Goal: Information Seeking & Learning: Learn about a topic

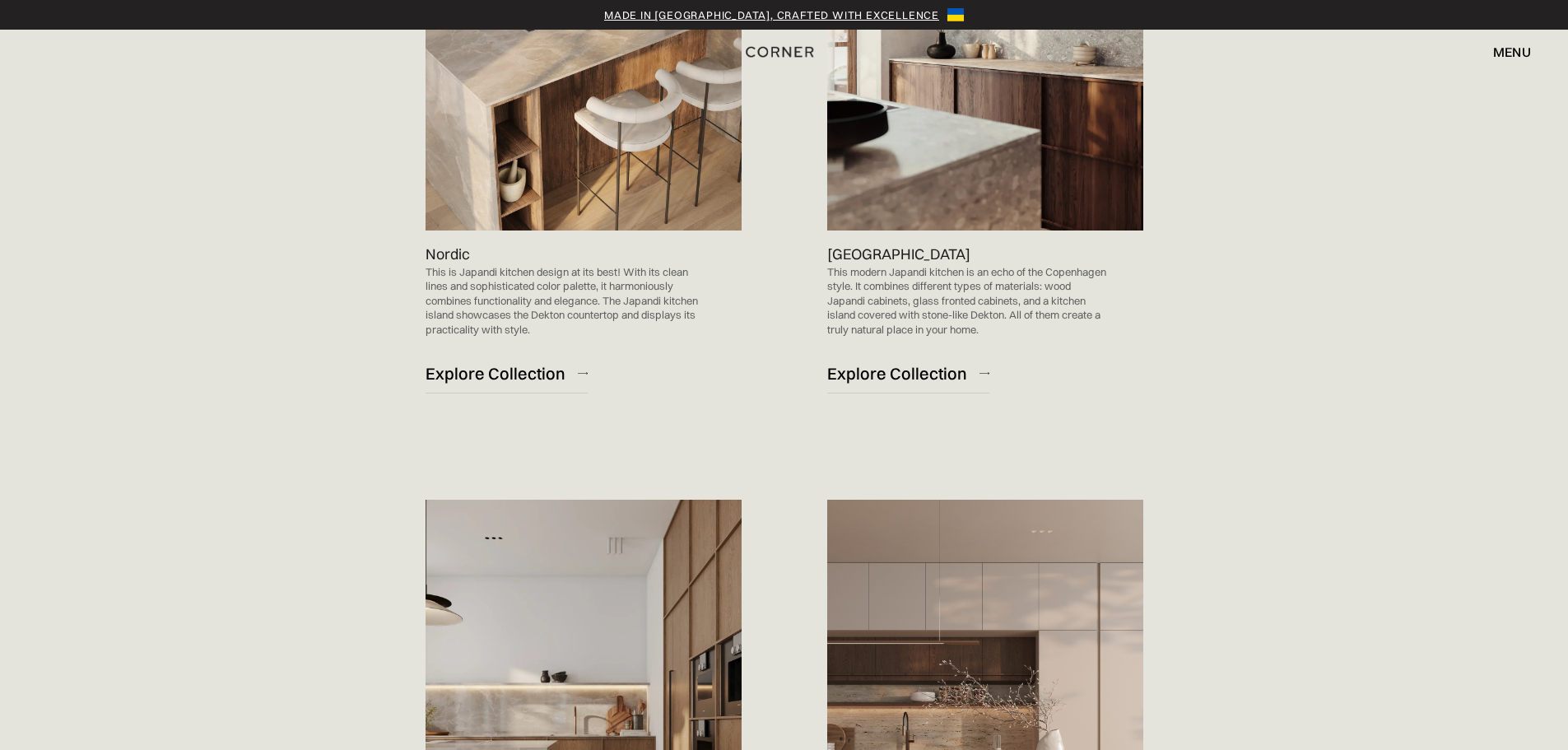
scroll to position [1645, 0]
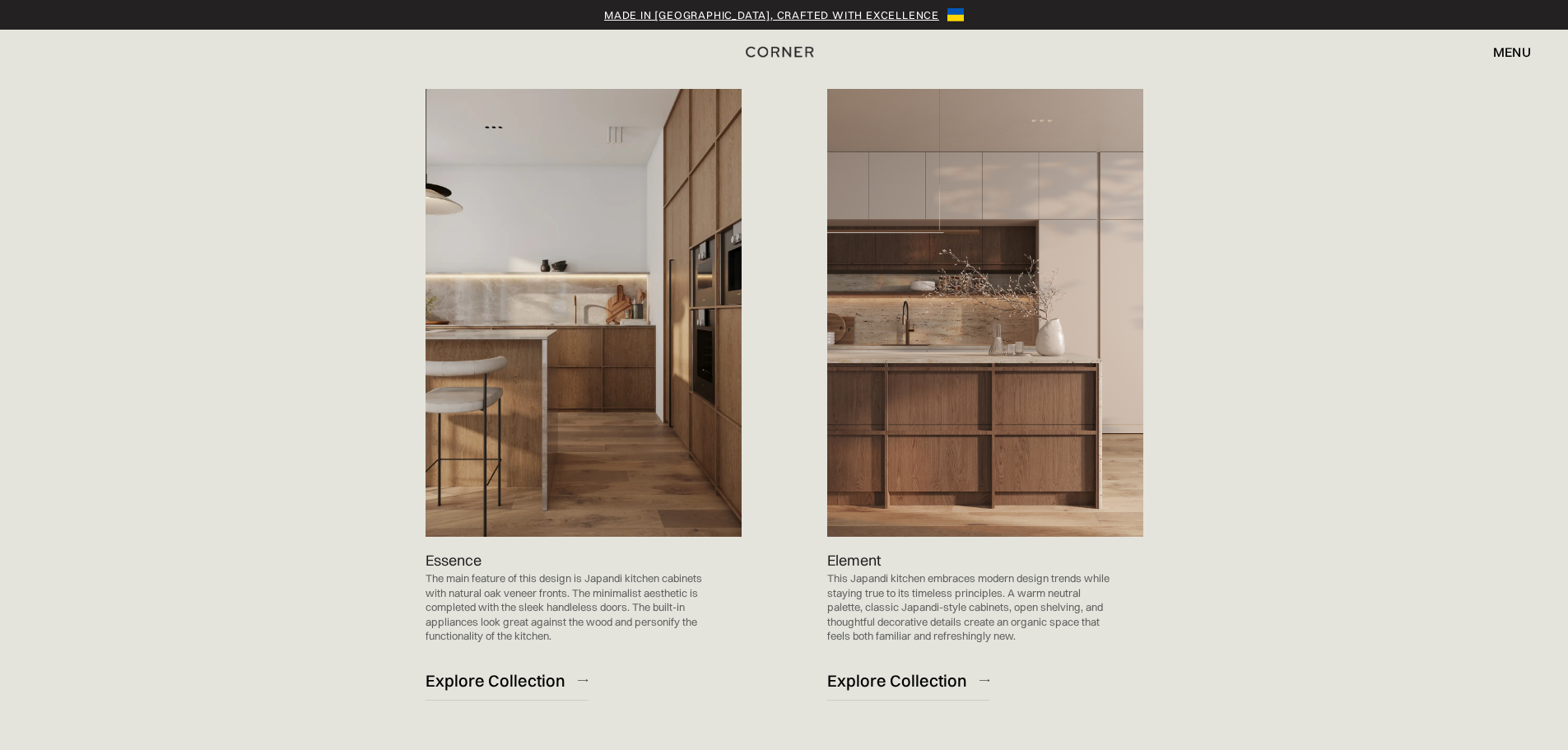
click at [567, 473] on img at bounding box center [583, 312] width 316 height 448
click at [441, 559] on p "Essence" at bounding box center [452, 560] width 56 height 22
click at [477, 674] on div "Explore Collection" at bounding box center [494, 680] width 139 height 22
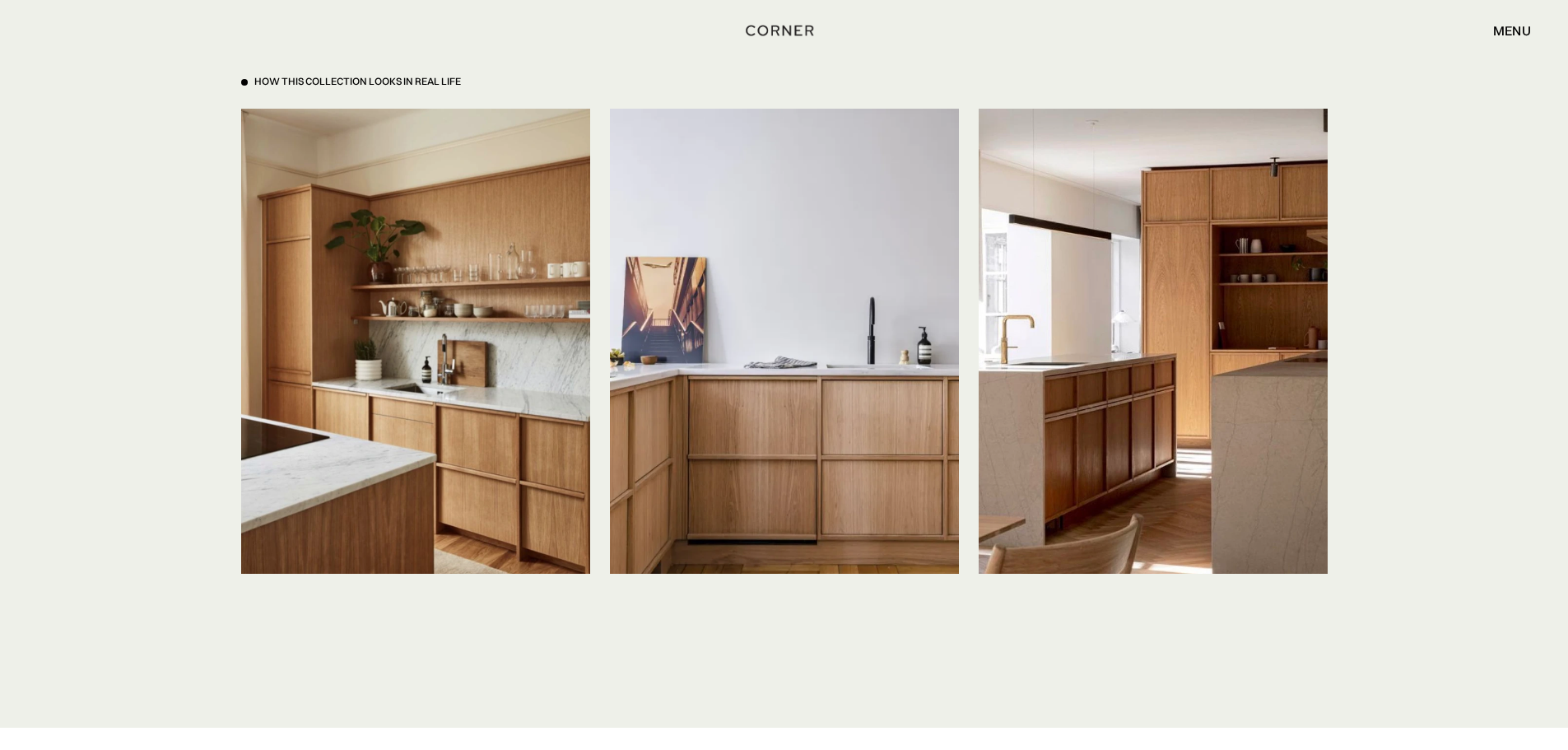
scroll to position [4280, 0]
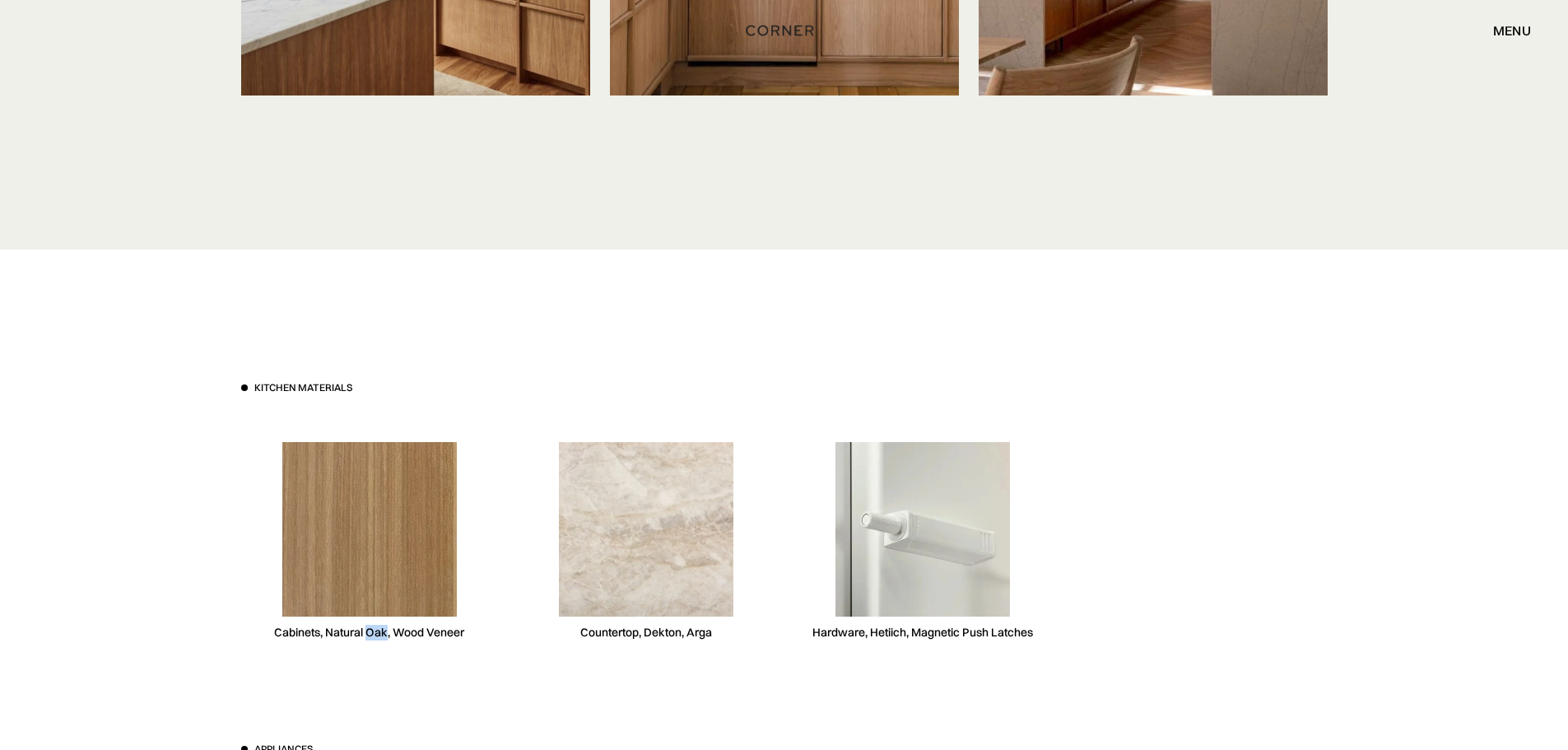
drag, startPoint x: 367, startPoint y: 633, endPoint x: 386, endPoint y: 633, distance: 19.0
click at [386, 633] on div "Cabinets, Natural Oak, Wood Veneer" at bounding box center [369, 632] width 190 height 16
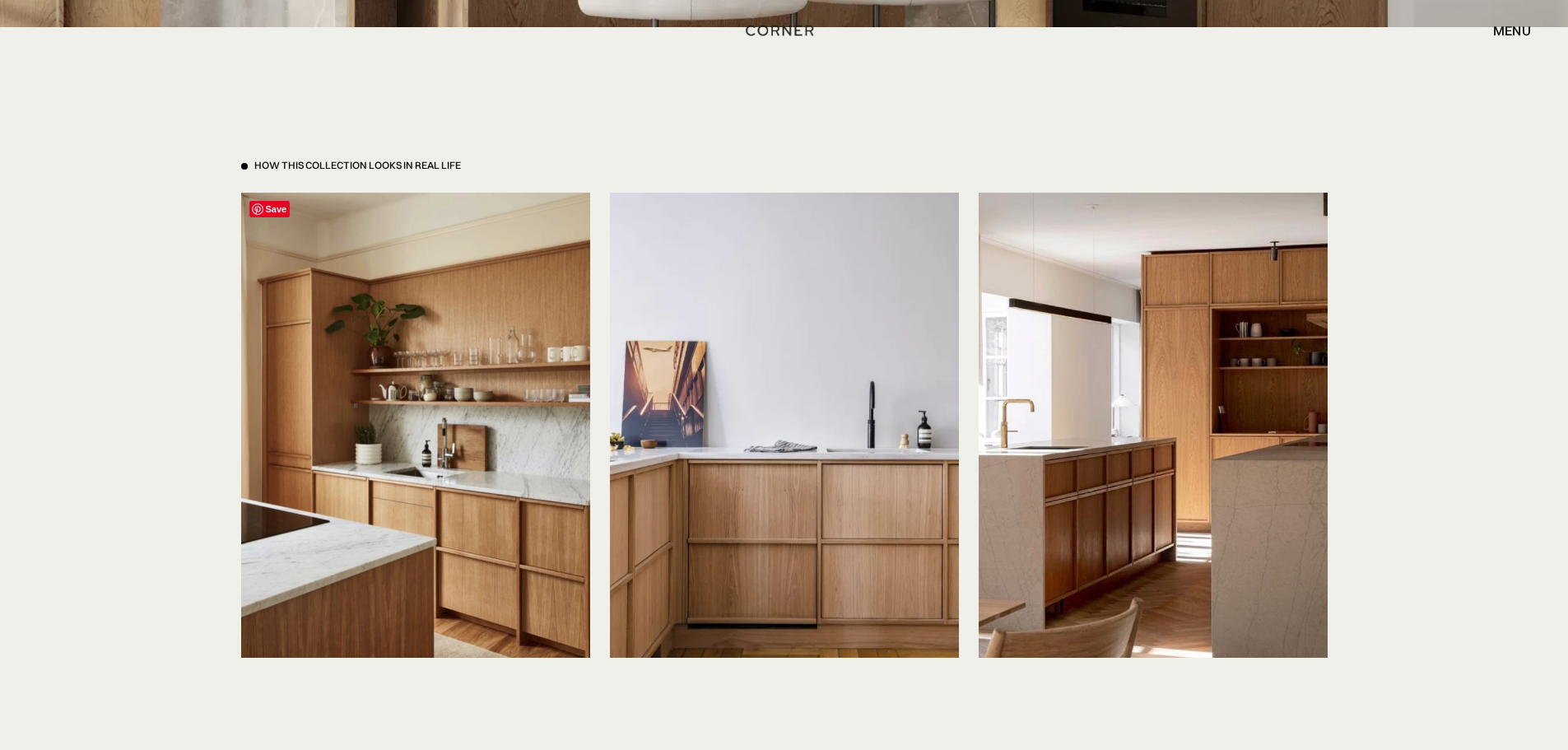
scroll to position [3375, 0]
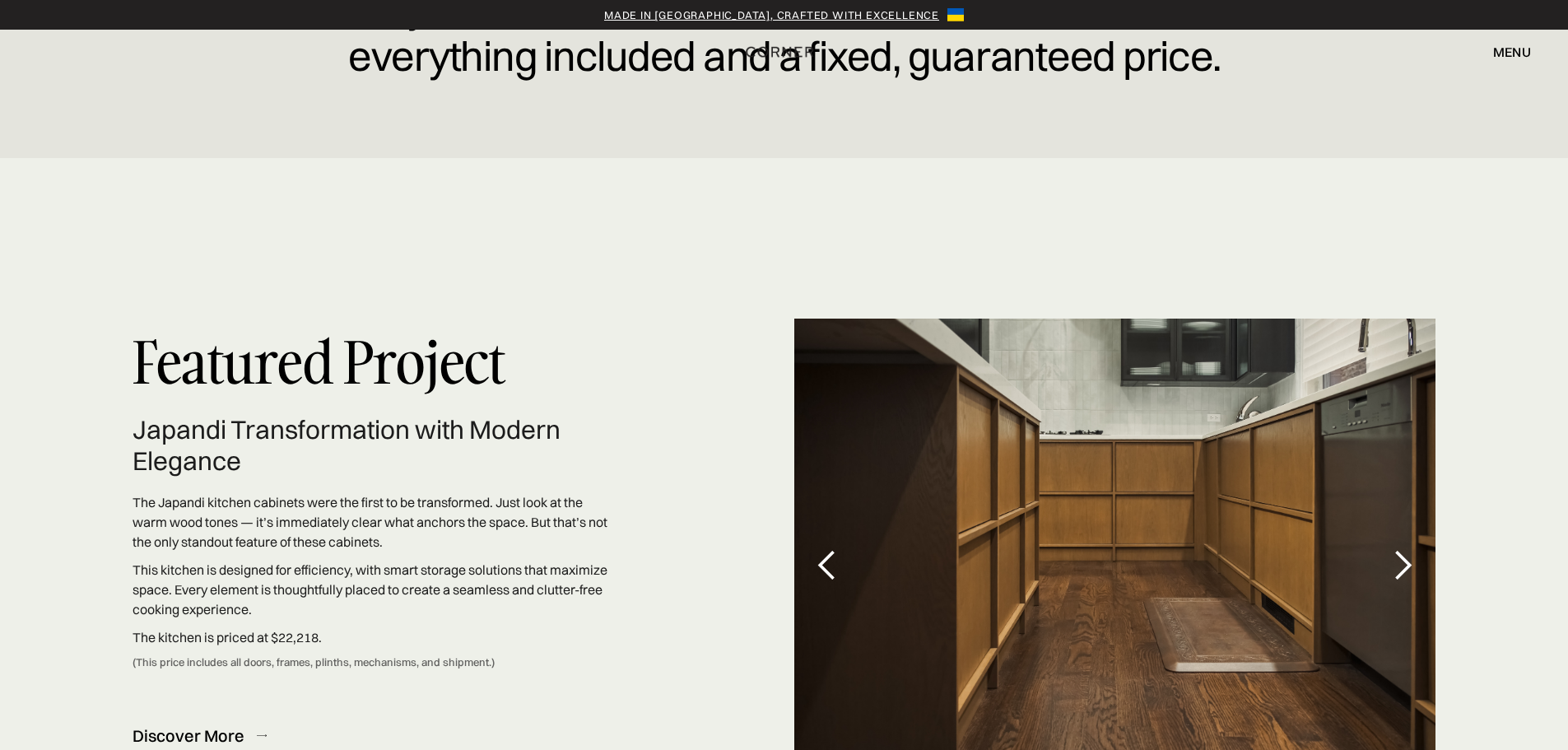
scroll to position [4609, 0]
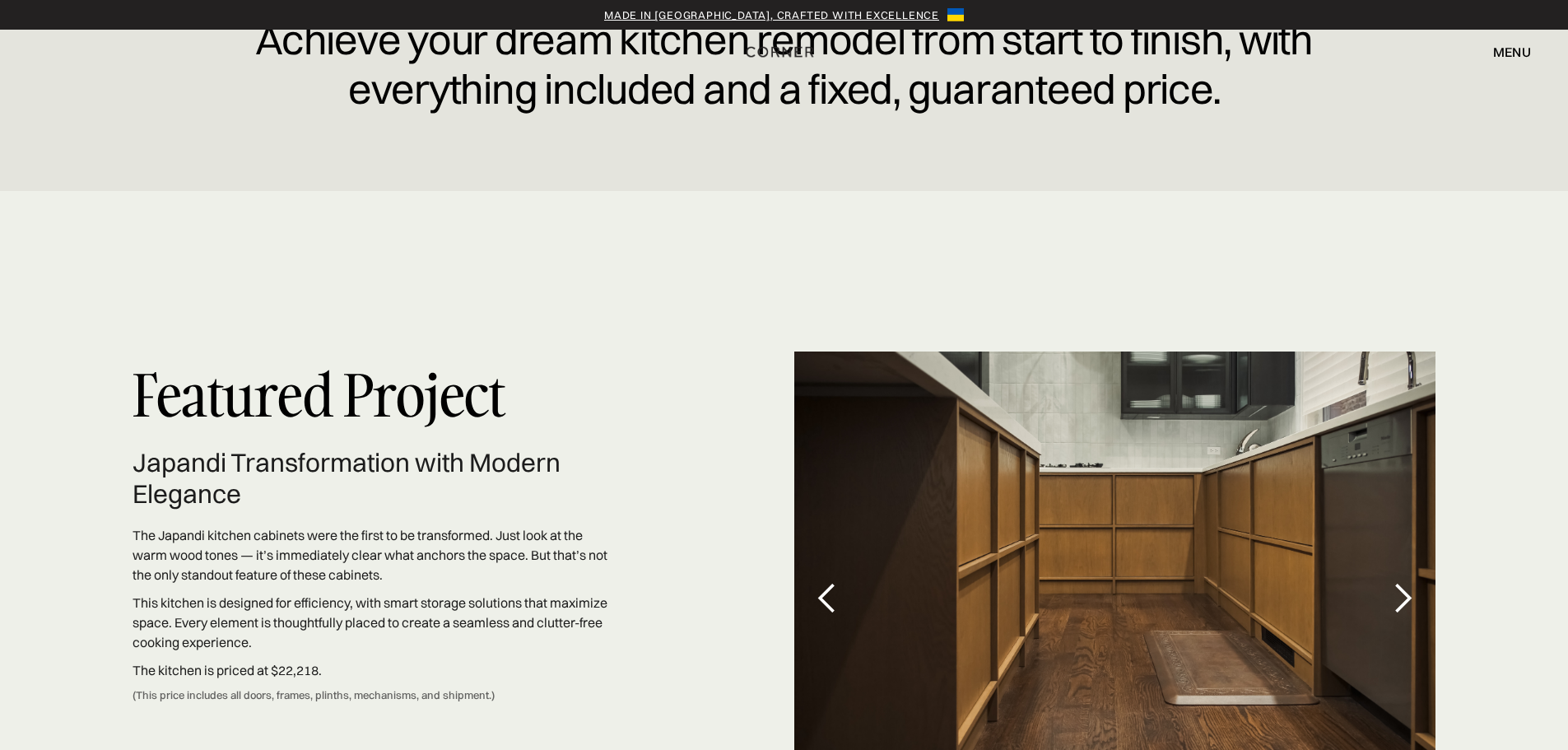
click at [1402, 586] on div "next slide" at bounding box center [1402, 599] width 33 height 33
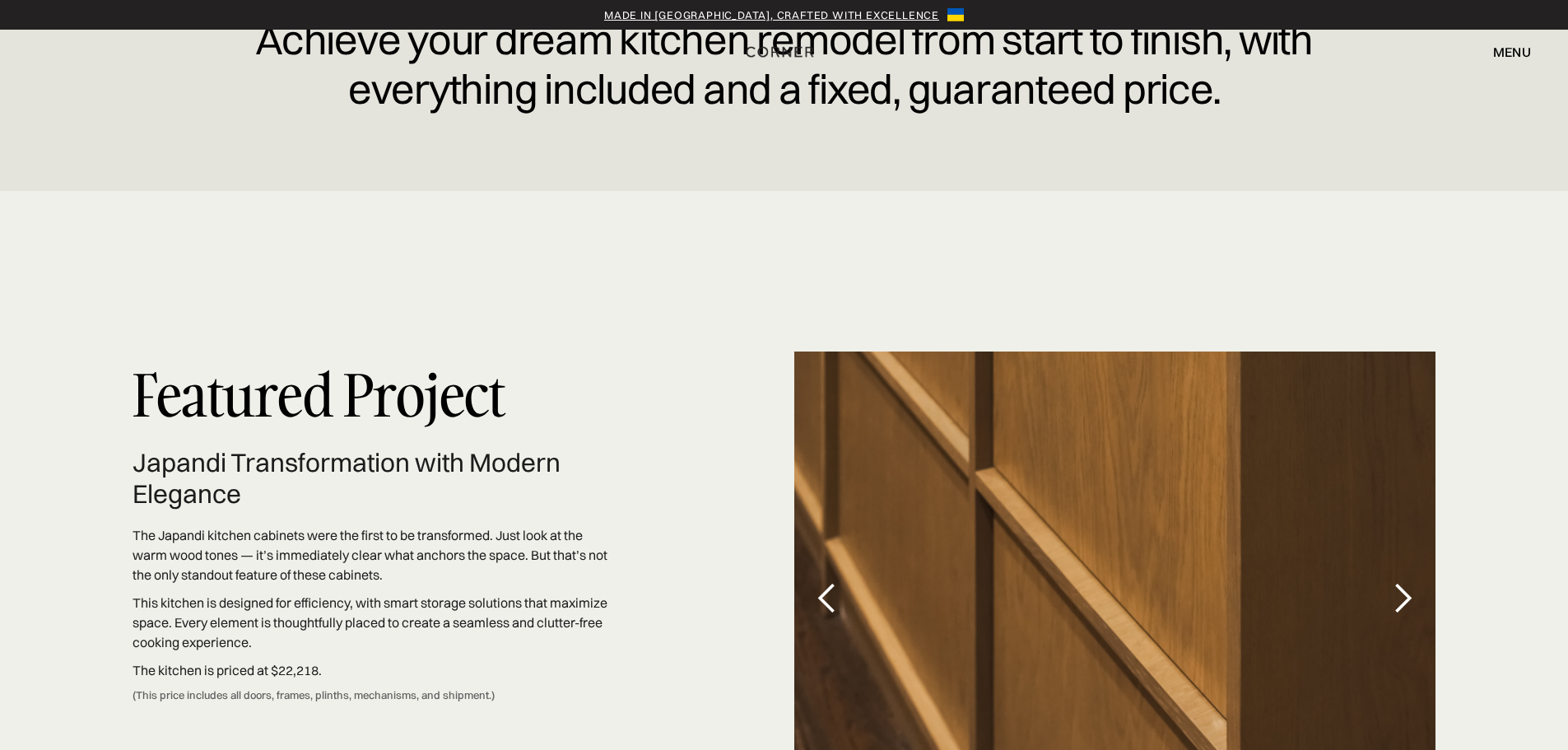
click at [1401, 586] on div "next slide" at bounding box center [1402, 599] width 33 height 33
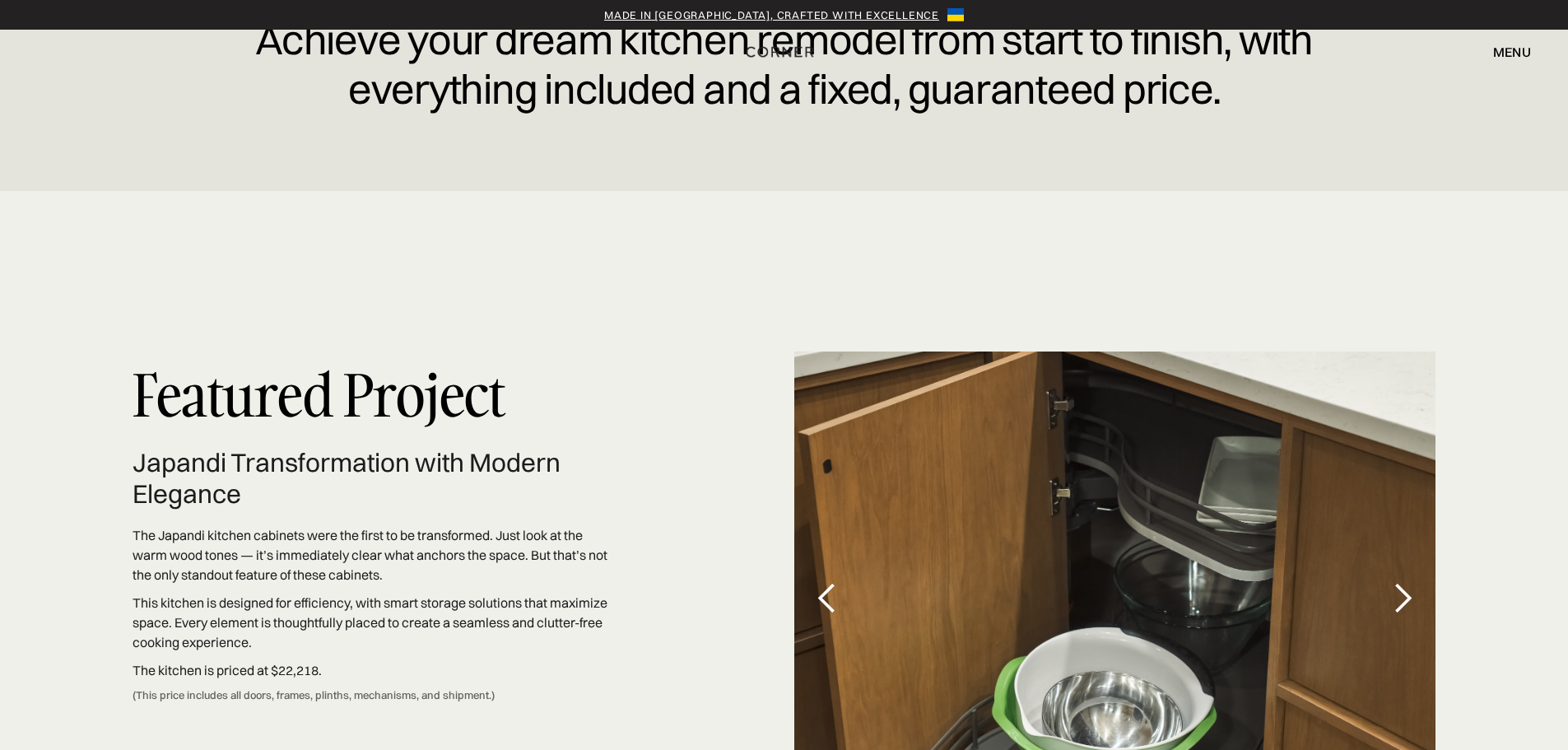
click at [1401, 586] on div "next slide" at bounding box center [1402, 599] width 33 height 33
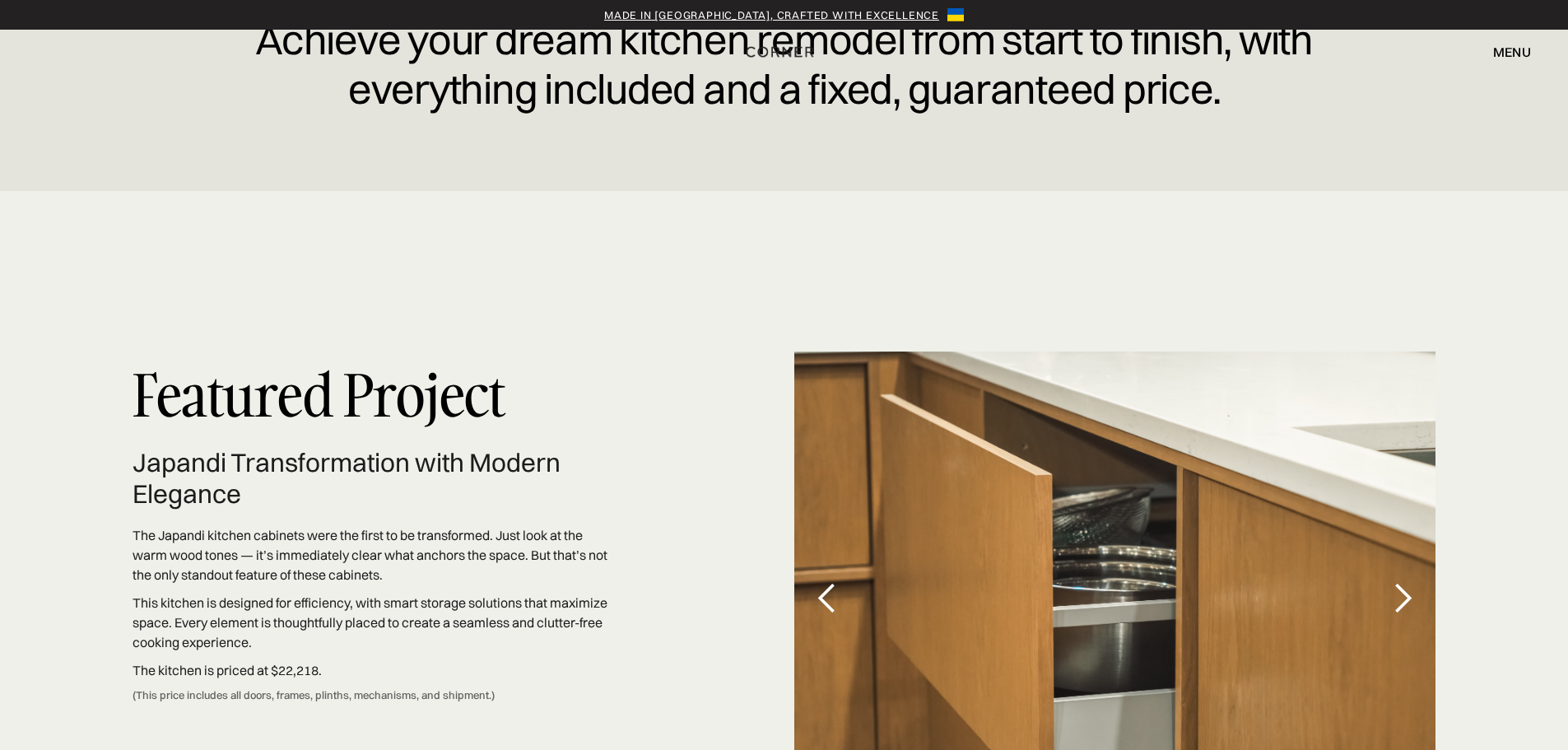
click at [1401, 586] on div "next slide" at bounding box center [1402, 599] width 33 height 33
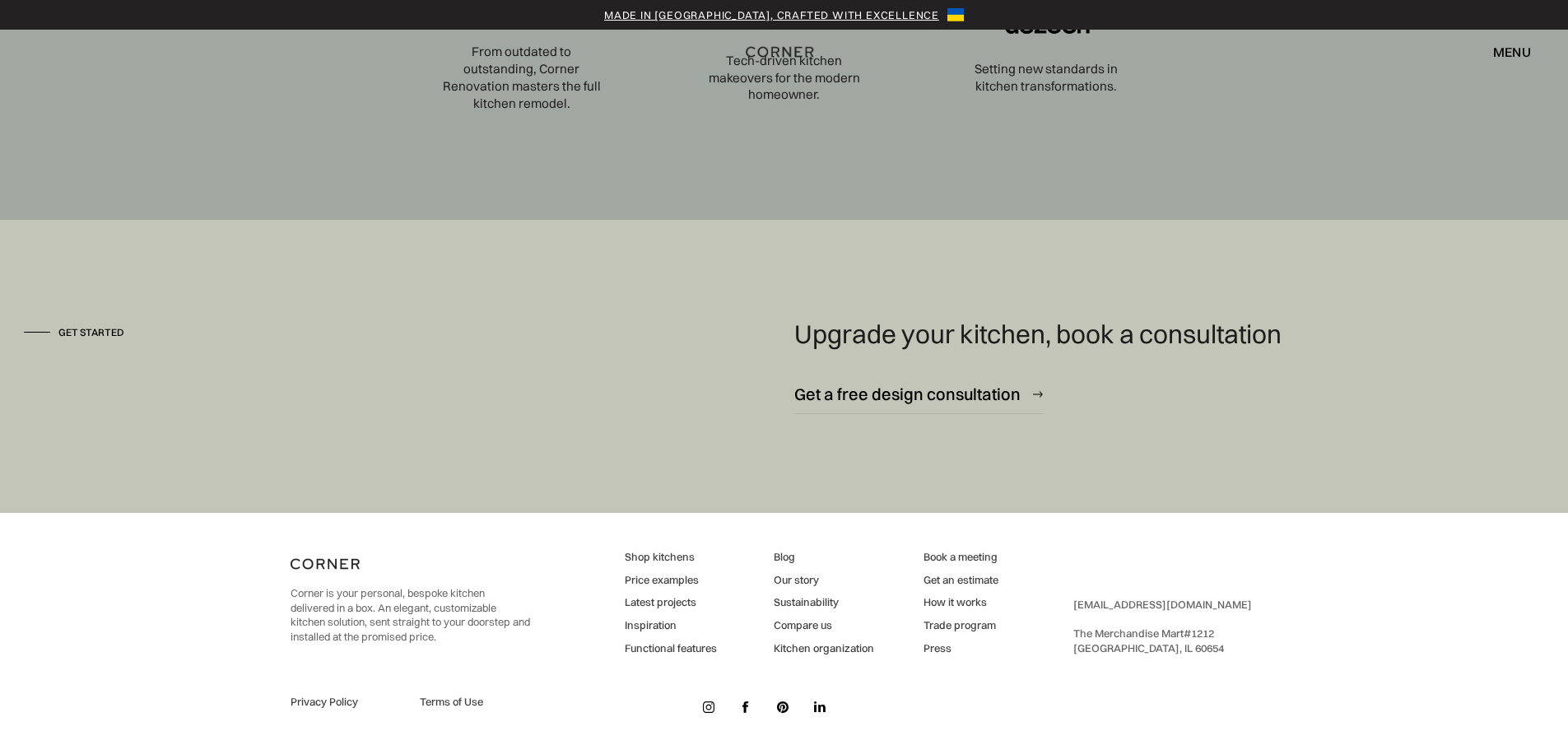
scroll to position [5730, 0]
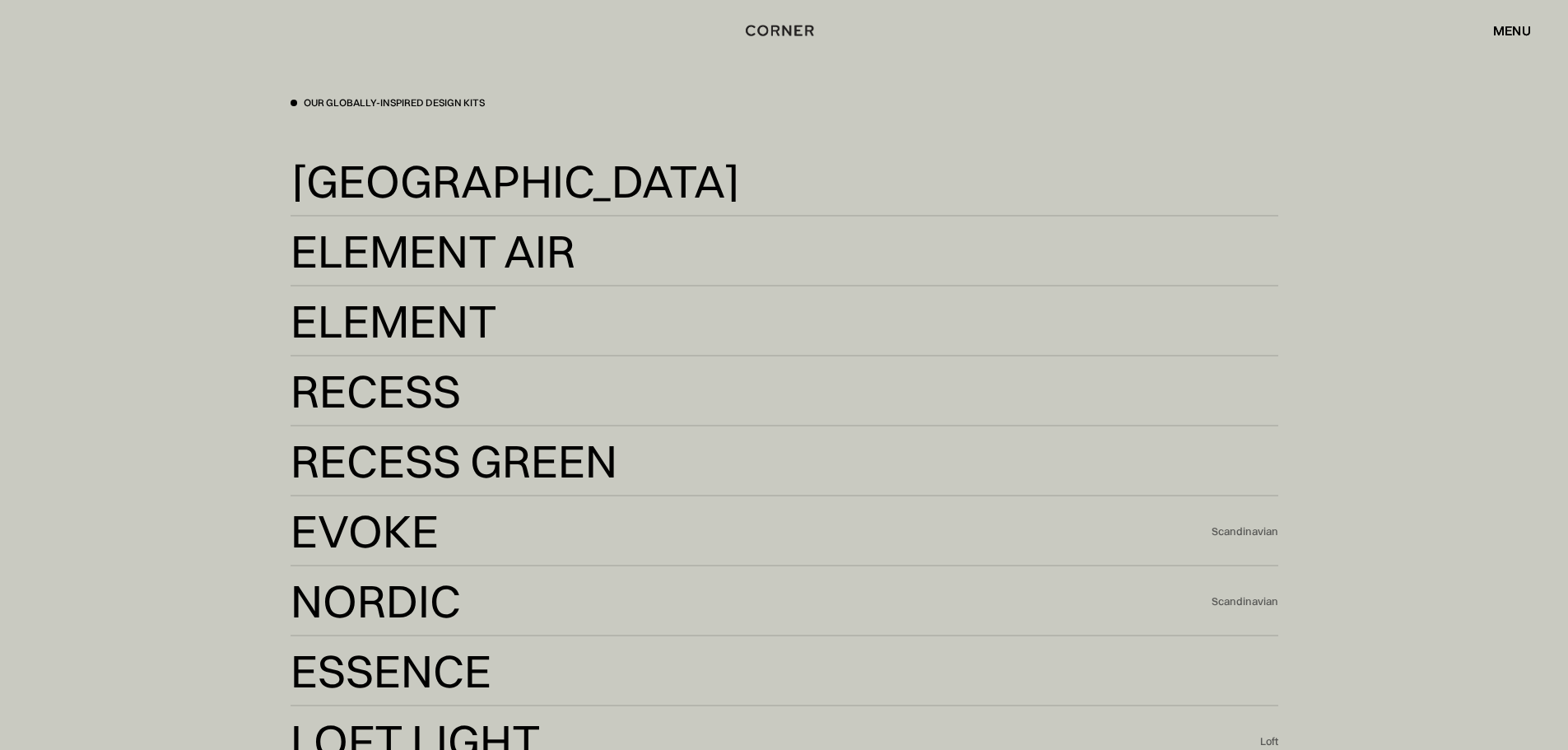
scroll to position [3539, 0]
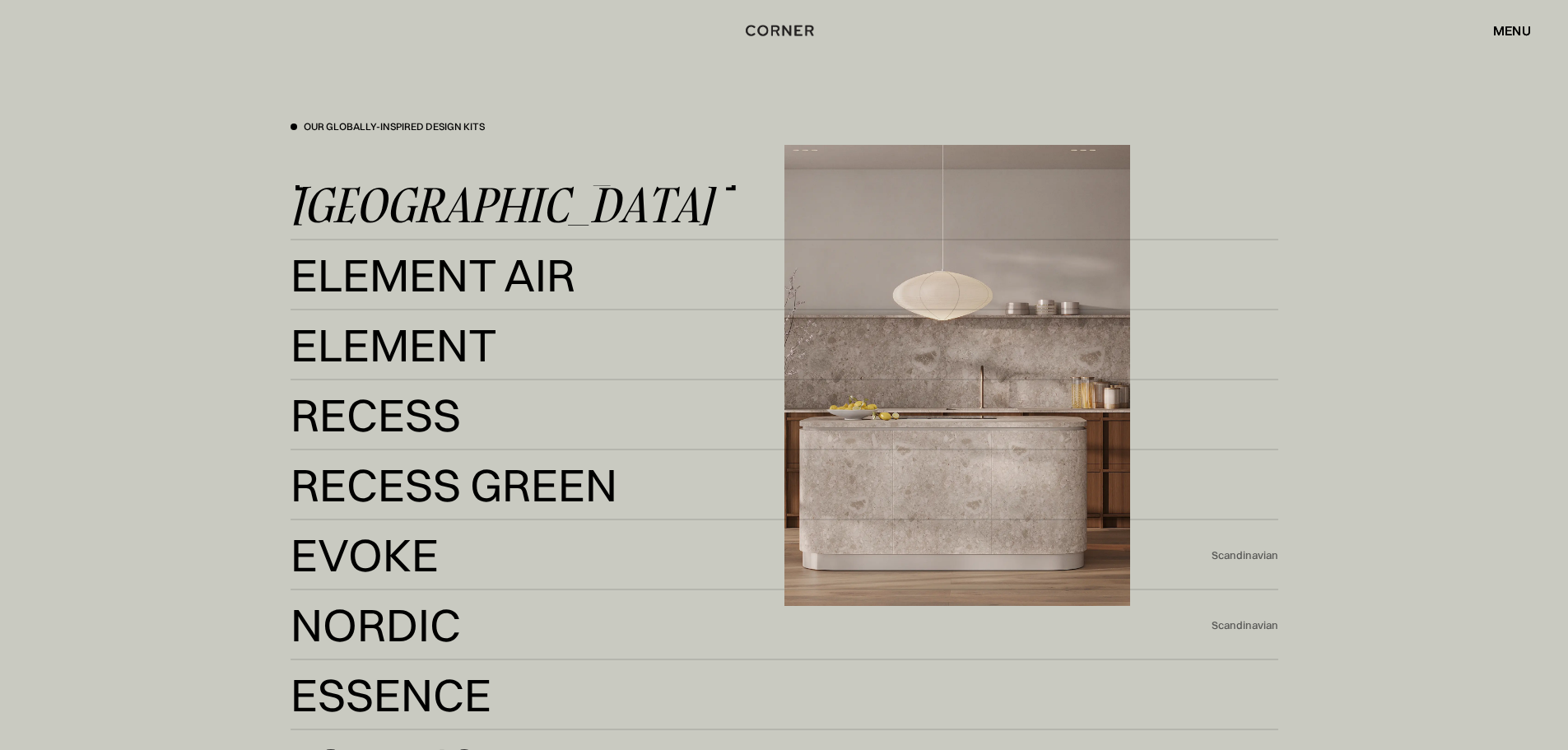
click at [389, 199] on div "[GEOGRAPHIC_DATA]" at bounding box center [501, 205] width 422 height 40
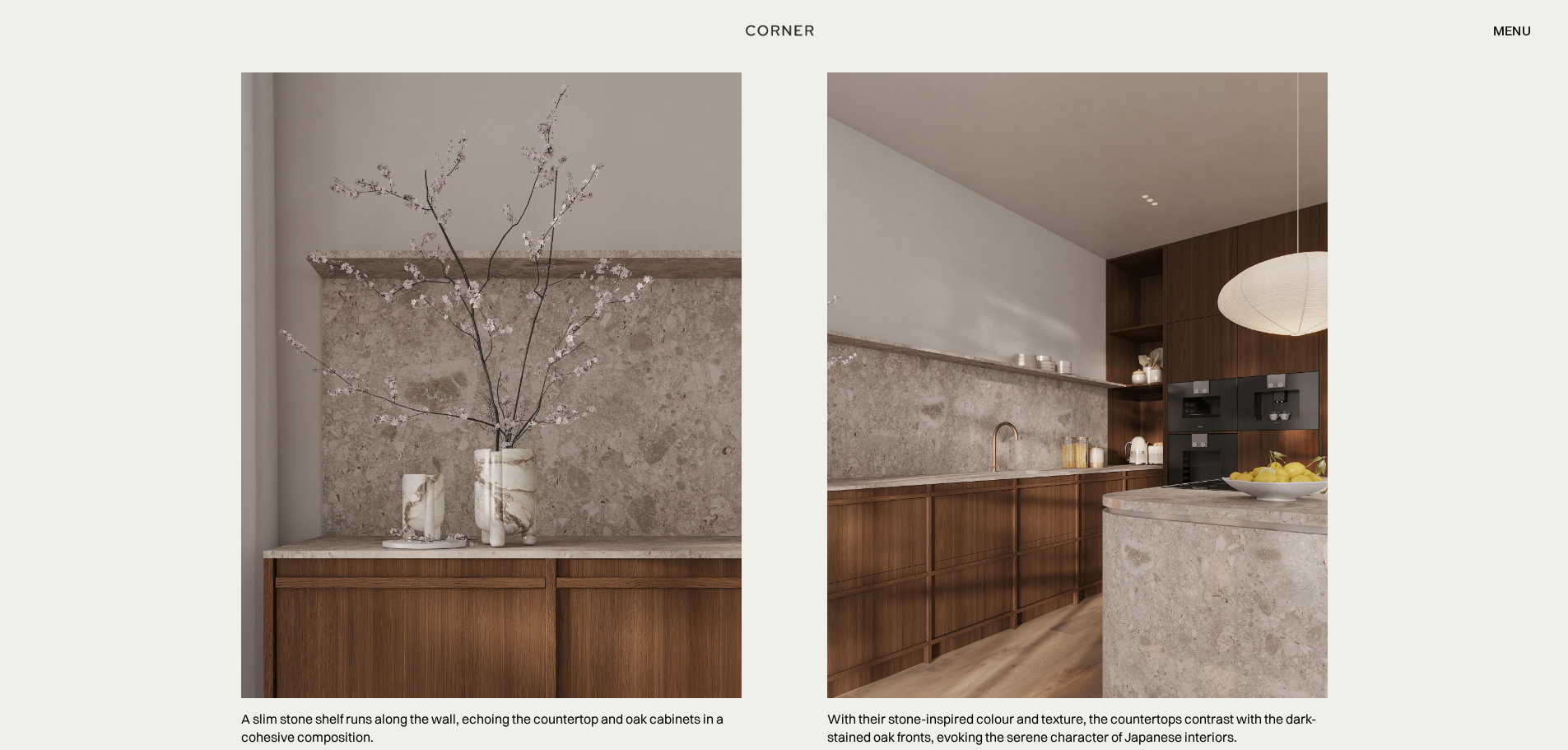
scroll to position [3951, 0]
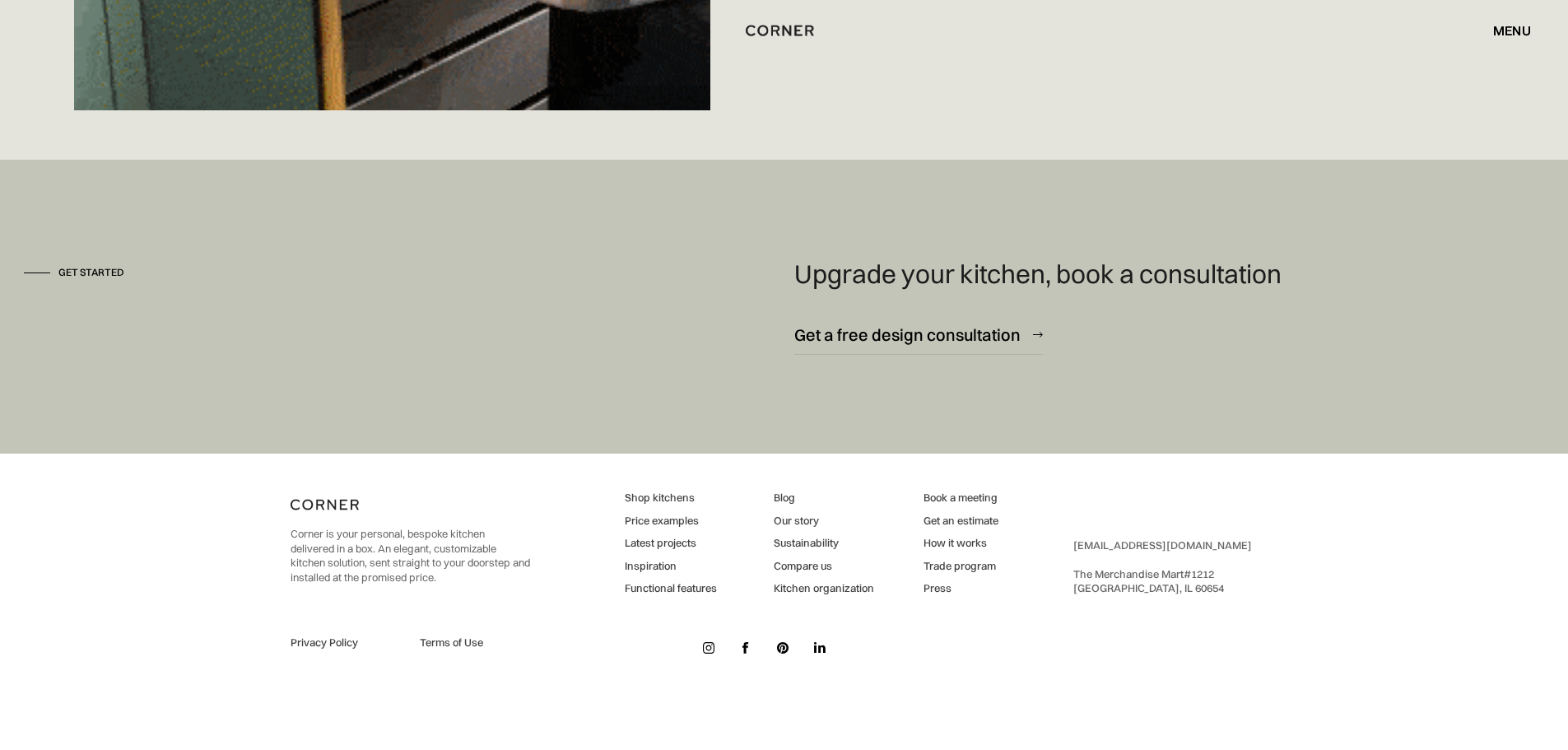
scroll to position [12261, 0]
